Goal: Task Accomplishment & Management: Complete application form

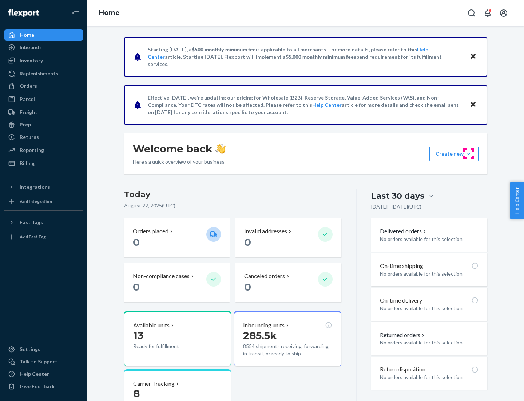
click at [469, 154] on button "Create new Create new inbound Create new order Create new product" at bounding box center [454, 153] width 49 height 15
click at [44, 47] on div "Inbounds" at bounding box center [43, 47] width 77 height 10
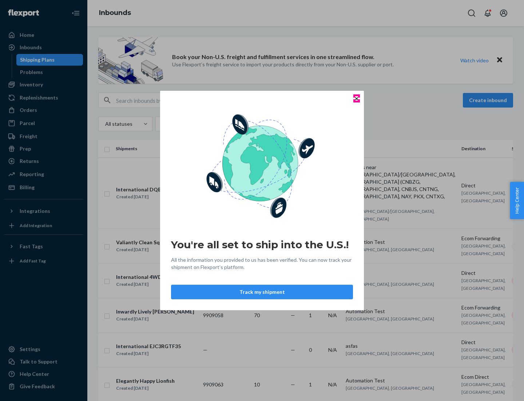
click at [356, 98] on icon "Close" at bounding box center [356, 98] width 3 height 3
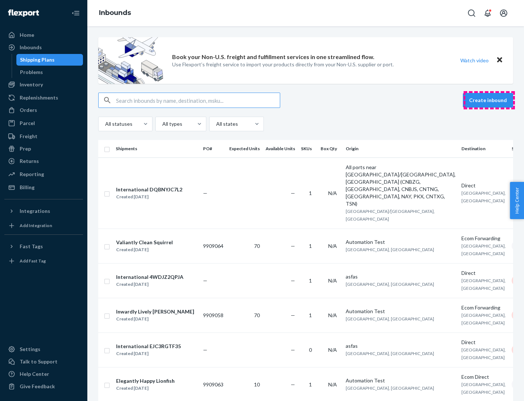
click at [489, 100] on button "Create inbound" at bounding box center [488, 100] width 50 height 15
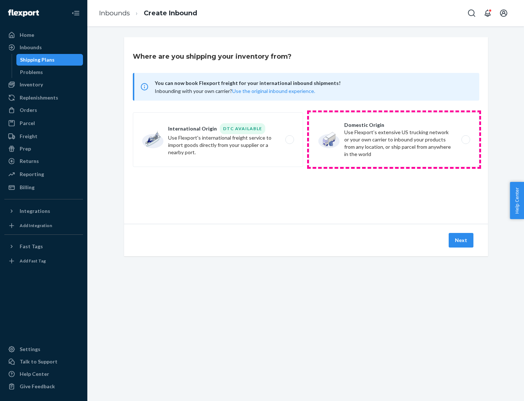
click at [394, 139] on label "Domestic Origin Use Flexport’s extensive US trucking network or your own carrie…" at bounding box center [394, 139] width 170 height 55
click at [466, 139] on input "Domestic Origin Use Flexport’s extensive US trucking network or your own carrie…" at bounding box center [468, 139] width 5 height 5
radio input "true"
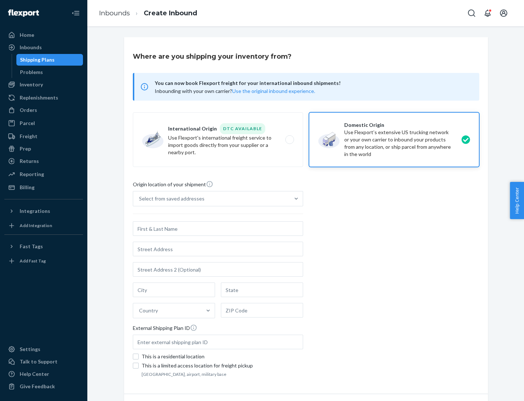
click at [212, 198] on div "Select from saved addresses" at bounding box center [211, 198] width 157 height 15
click at [140, 198] on input "Select from saved addresses" at bounding box center [139, 198] width 1 height 7
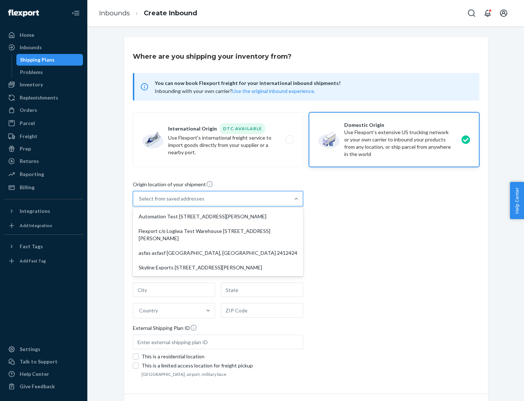
scroll to position [3, 0]
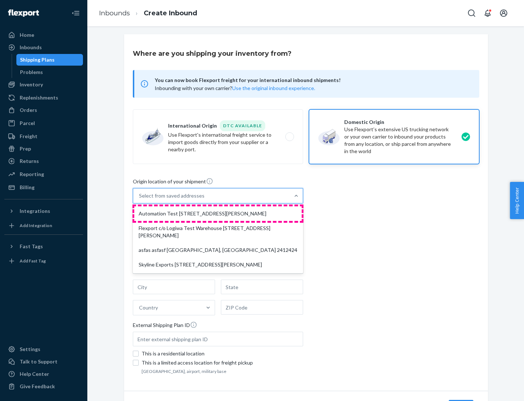
click at [218, 213] on div "Automation Test [STREET_ADDRESS][PERSON_NAME]" at bounding box center [217, 213] width 167 height 15
click at [140, 199] on input "option Automation Test [STREET_ADDRESS][PERSON_NAME] focused, 1 of 4. 4 results…" at bounding box center [139, 195] width 1 height 7
type input "Automation Test"
type input "9th Floor"
type input "[GEOGRAPHIC_DATA]"
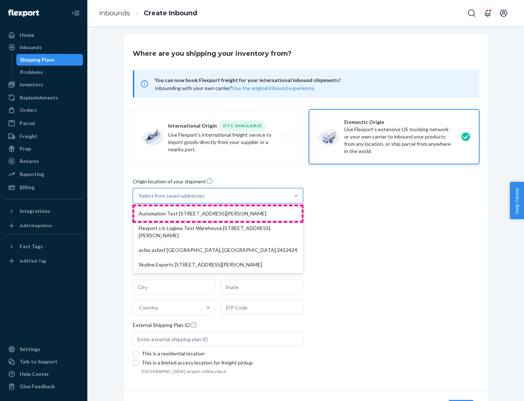
type input "CA"
type input "94104"
type input "[STREET_ADDRESS][PERSON_NAME]"
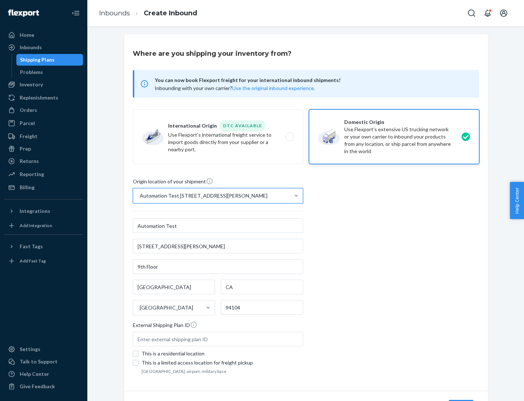
scroll to position [43, 0]
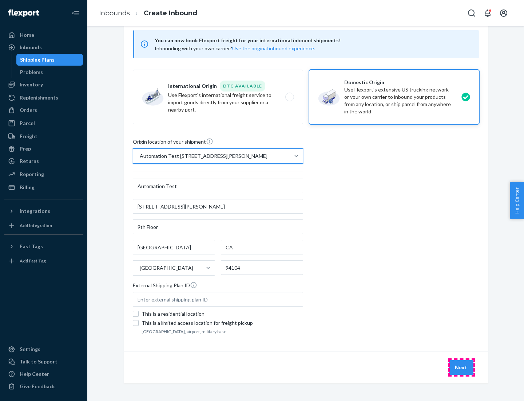
click at [462, 367] on button "Next" at bounding box center [461, 367] width 25 height 15
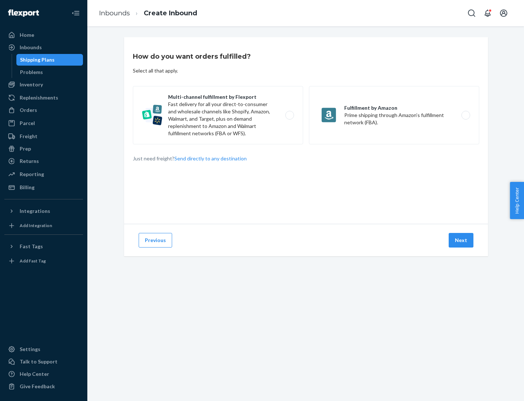
click at [218, 115] on label "Multi-channel fulfillment by Flexport Fast delivery for all your direct-to-cons…" at bounding box center [218, 115] width 170 height 58
click at [289, 115] on input "Multi-channel fulfillment by Flexport Fast delivery for all your direct-to-cons…" at bounding box center [291, 115] width 5 height 5
radio input "true"
click at [462, 240] on button "Next" at bounding box center [461, 240] width 25 height 15
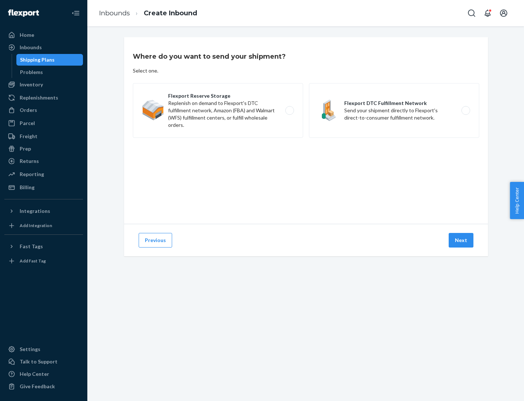
click at [218, 110] on label "Flexport Reserve Storage Replenish on demand to Flexport's DTC fulfillment netw…" at bounding box center [218, 110] width 170 height 55
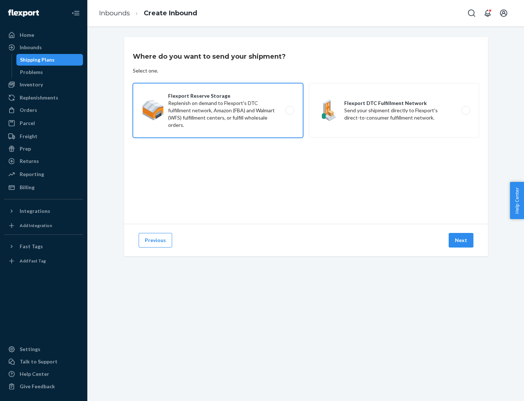
click at [289, 110] on input "Flexport Reserve Storage Replenish on demand to Flexport's DTC fulfillment netw…" at bounding box center [291, 110] width 5 height 5
radio input "true"
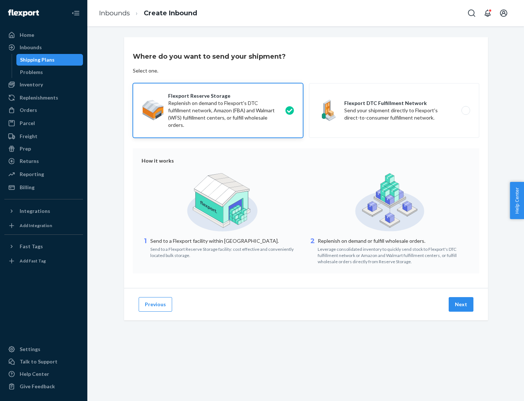
click at [462, 304] on button "Next" at bounding box center [461, 304] width 25 height 15
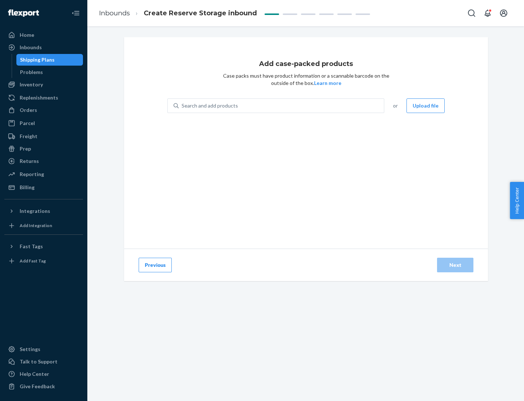
click at [282, 106] on div "Search and add products" at bounding box center [281, 105] width 205 height 13
click at [182, 106] on input "Search and add products" at bounding box center [182, 105] width 1 height 7
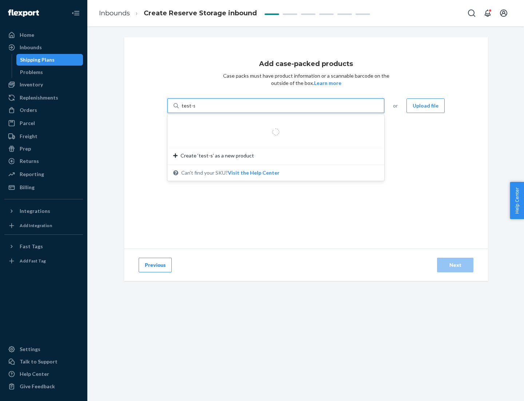
type input "test-syn"
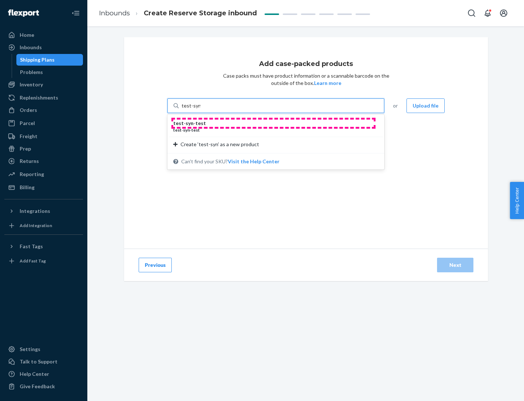
click at [273, 123] on div "test - syn - test" at bounding box center [273, 122] width 200 height 7
click at [201, 109] on input "test-syn" at bounding box center [191, 105] width 19 height 7
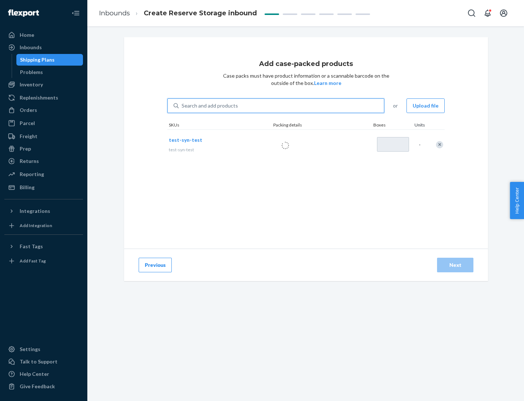
type input "1"
click at [456, 265] on div "Next" at bounding box center [456, 264] width 24 height 7
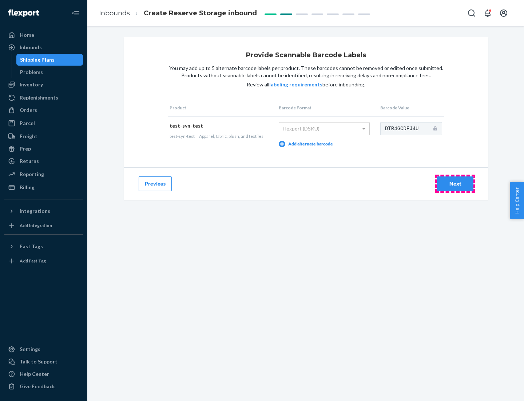
click at [456, 183] on div "Next" at bounding box center [456, 183] width 24 height 7
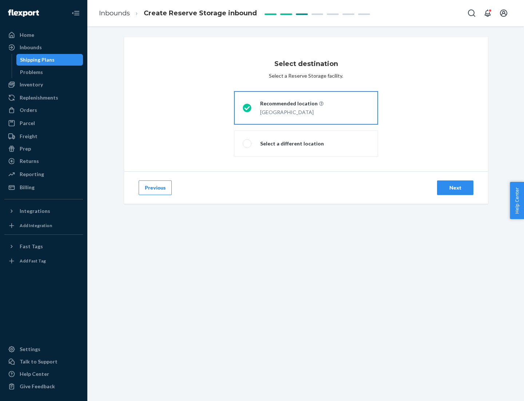
click at [456, 188] on div "Next" at bounding box center [456, 187] width 24 height 7
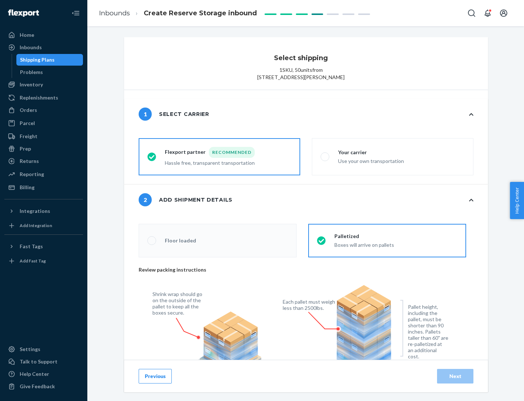
radio input "false"
type input "1"
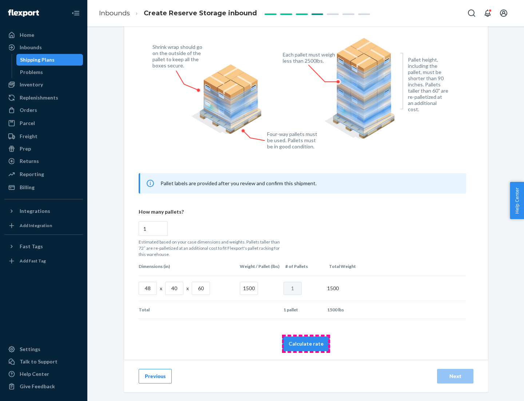
click at [306, 343] on button "Calculate rate" at bounding box center [306, 343] width 47 height 15
radio input "false"
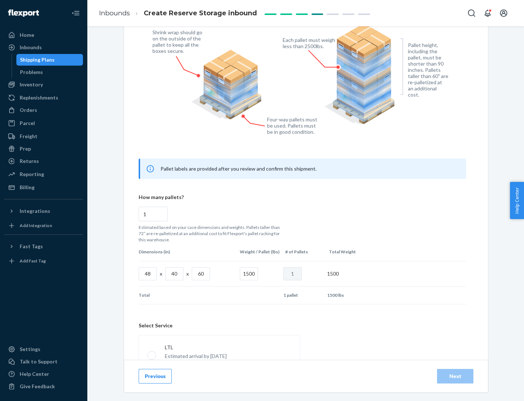
scroll to position [322, 0]
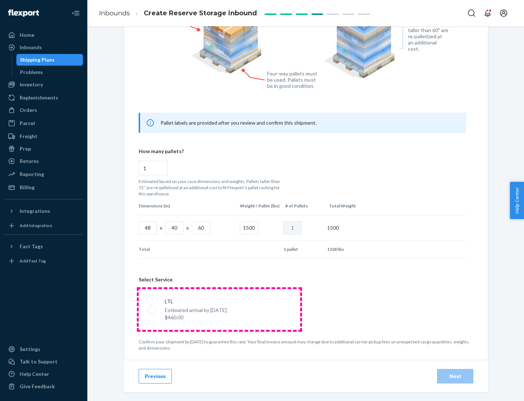
click at [219, 309] on p "Estimated arrival by [DATE]" at bounding box center [196, 309] width 62 height 7
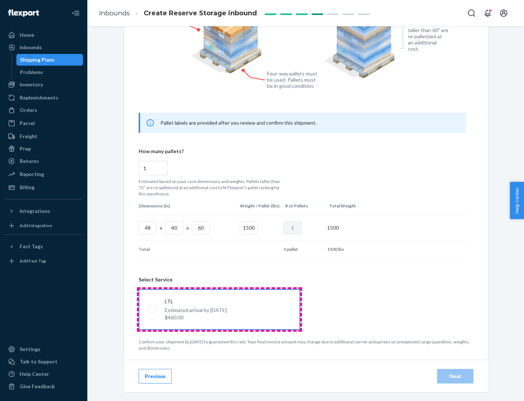
click at [152, 309] on input "LTL Estimated arrival by [DATE] $460.00" at bounding box center [149, 309] width 5 height 5
radio input "true"
radio input "false"
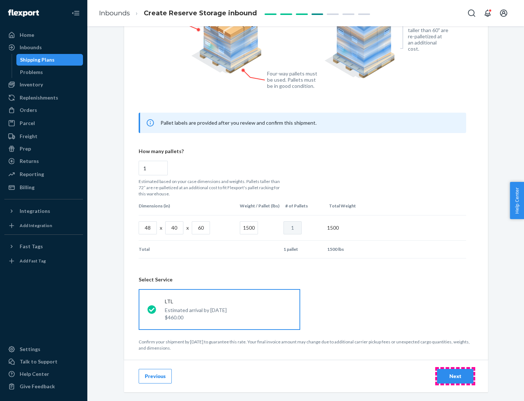
click at [456, 375] on div "Next" at bounding box center [456, 375] width 24 height 7
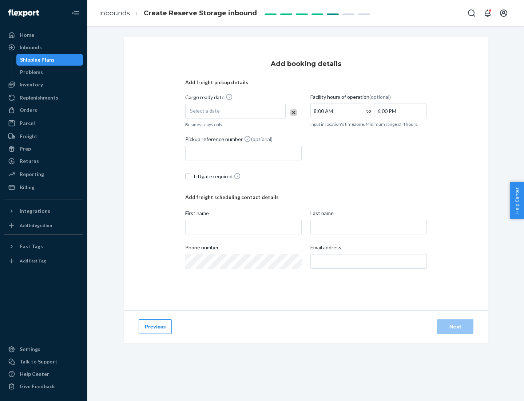
click at [236, 111] on div "Select a date" at bounding box center [235, 111] width 100 height 15
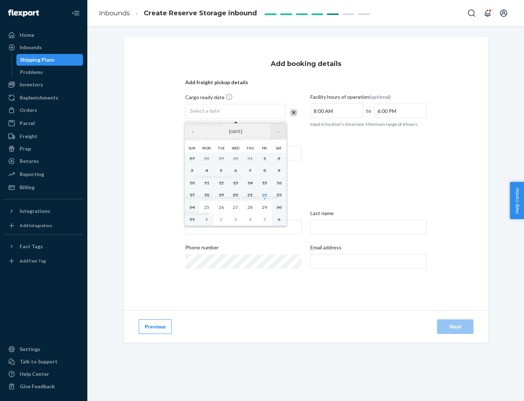
click at [279, 131] on button "›" at bounding box center [279, 131] width 16 height 16
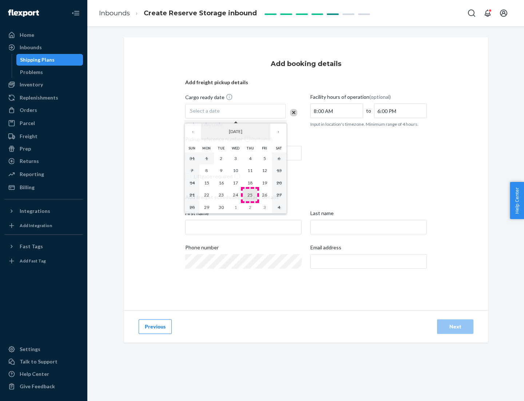
click at [250, 194] on abbr "25" at bounding box center [250, 194] width 5 height 5
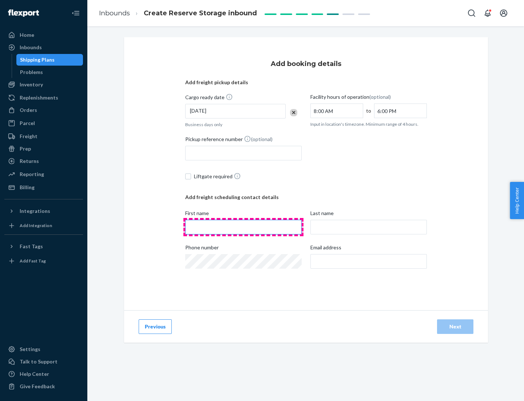
click at [244, 227] on input "First name" at bounding box center [243, 227] width 117 height 15
type input "[PERSON_NAME]"
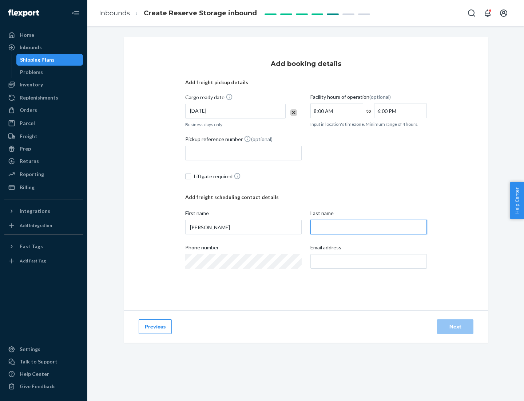
click at [369, 227] on input "Last name" at bounding box center [369, 227] width 117 height 15
type input "Doe"
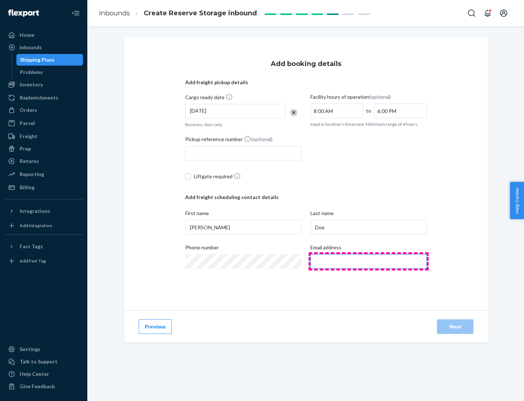
click at [369, 261] on input "Email address" at bounding box center [369, 261] width 117 height 15
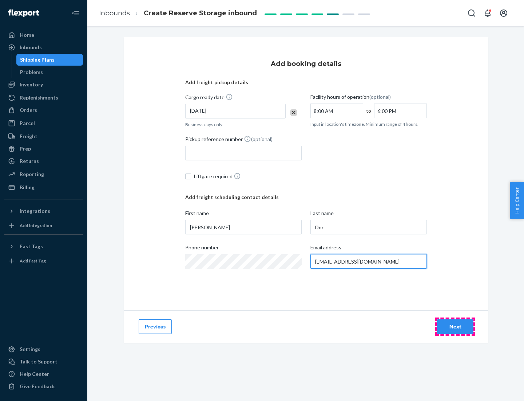
type input "[EMAIL_ADDRESS][DOMAIN_NAME]"
click at [456, 326] on div "Next" at bounding box center [456, 326] width 24 height 7
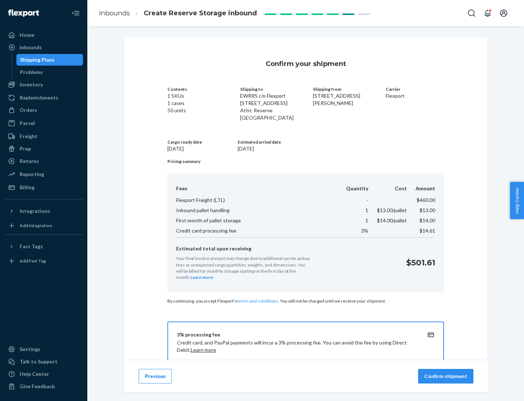
scroll to position [105, 0]
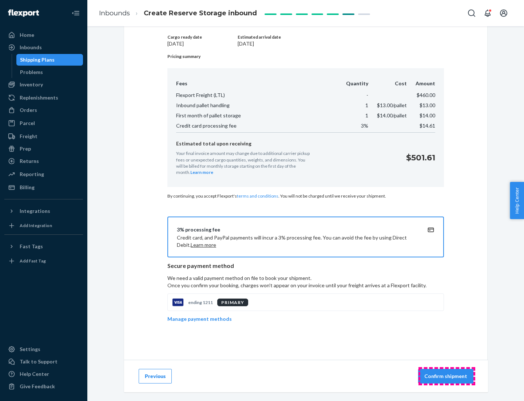
click at [447, 376] on p "Confirm shipment" at bounding box center [446, 375] width 43 height 7
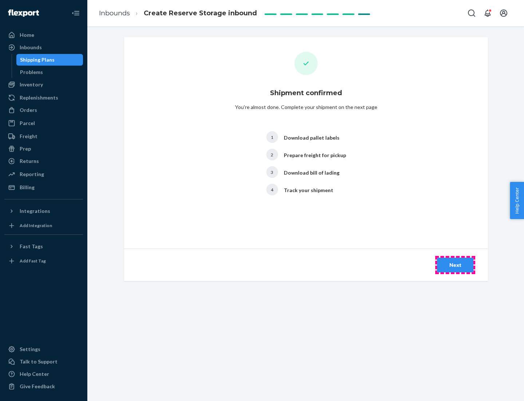
click at [456, 265] on div "Next" at bounding box center [456, 264] width 24 height 7
